Goal: Obtain resource: Download file/media

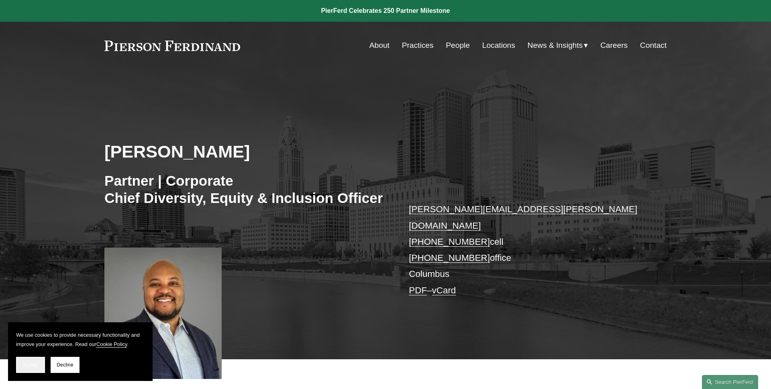
click at [27, 367] on button "Accept" at bounding box center [30, 365] width 29 height 16
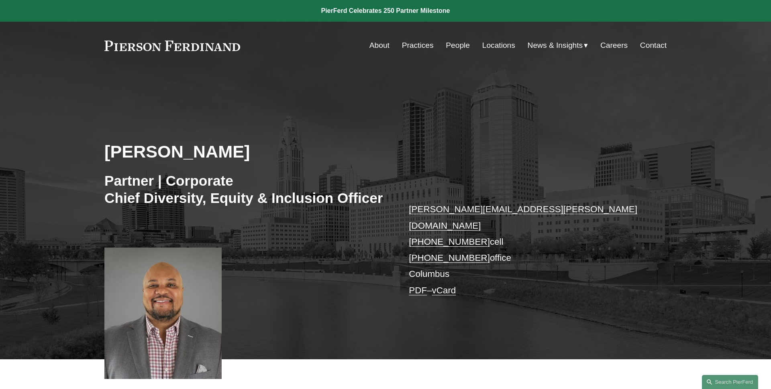
click at [355, 110] on div "Edmund F. Brown Partner | Corporate Chief Diversity, Equity & Inclusion Officer…" at bounding box center [385, 225] width 771 height 266
click at [417, 285] on link "PDF" at bounding box center [418, 290] width 18 height 10
click at [290, 143] on h2 "[PERSON_NAME]" at bounding box center [244, 151] width 281 height 21
